Goal: Find specific page/section: Find specific page/section

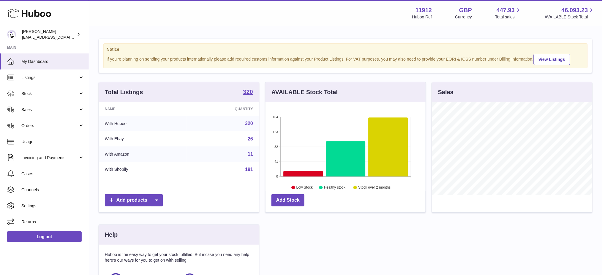
scroll to position [92, 160]
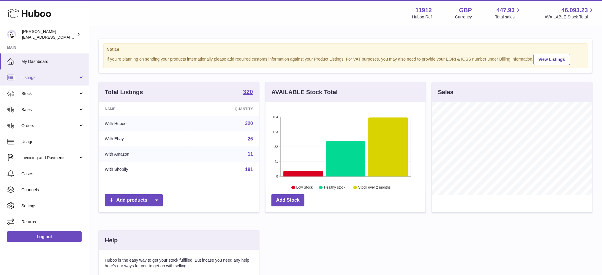
click at [36, 74] on link "Listings" at bounding box center [44, 77] width 89 height 16
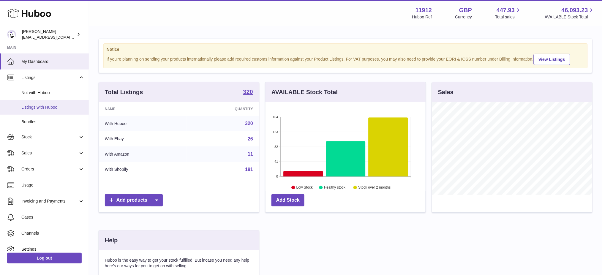
click at [36, 108] on span "Listings with Huboo" at bounding box center [52, 107] width 63 height 6
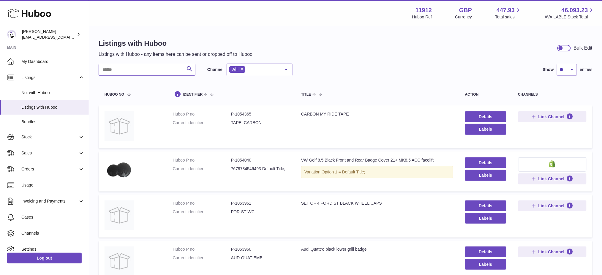
click at [112, 74] on input "text" at bounding box center [147, 70] width 97 height 12
paste input "*******"
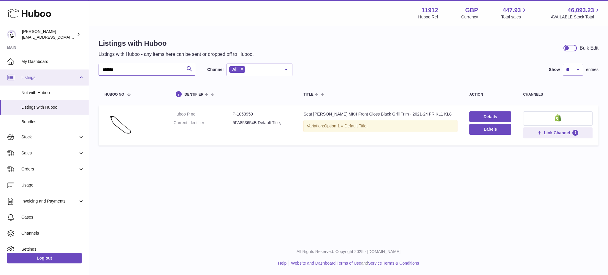
drag, startPoint x: 137, startPoint y: 74, endPoint x: 46, endPoint y: 70, distance: 91.2
click at [45, 72] on div "Huboo Zahoor Azam internalAdmin-11912@internal.huboo.com Main My Dashboard List…" at bounding box center [304, 137] width 608 height 275
paste input "text"
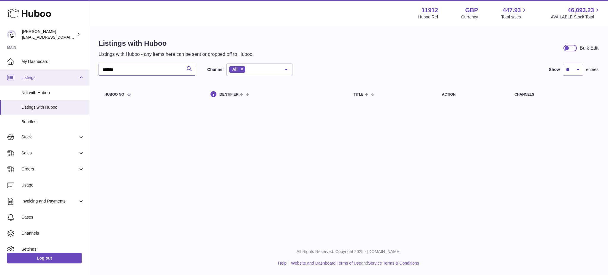
drag, startPoint x: 138, startPoint y: 71, endPoint x: 0, endPoint y: 56, distance: 138.5
click at [0, 67] on div "Huboo Zahoor Azam internalAdmin-11912@internal.huboo.com Main My Dashboard List…" at bounding box center [304, 137] width 608 height 275
paste input "text"
type input "*******"
